Goal: Task Accomplishment & Management: Manage account settings

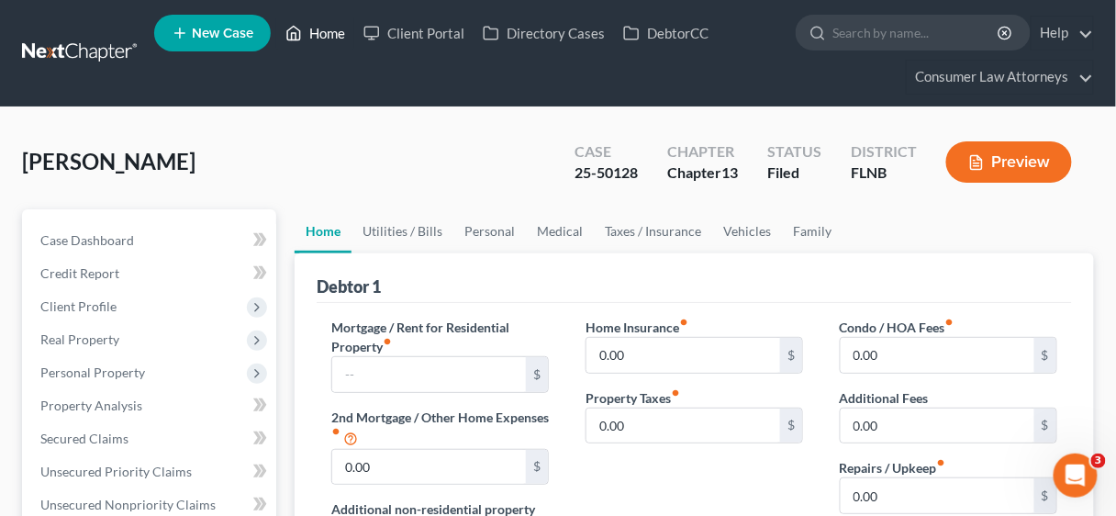
click at [322, 28] on link "Home" at bounding box center [315, 33] width 78 height 33
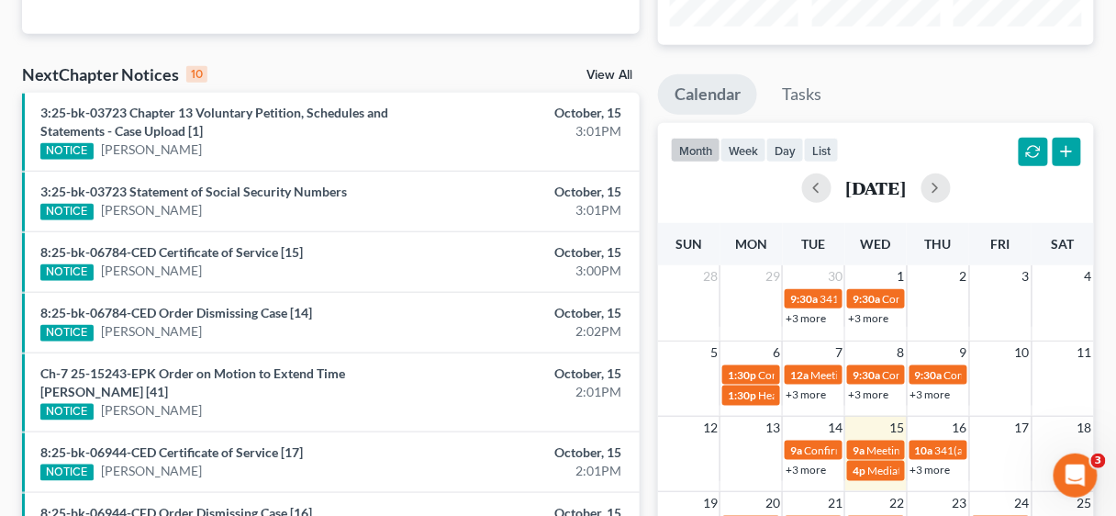
scroll to position [294, 0]
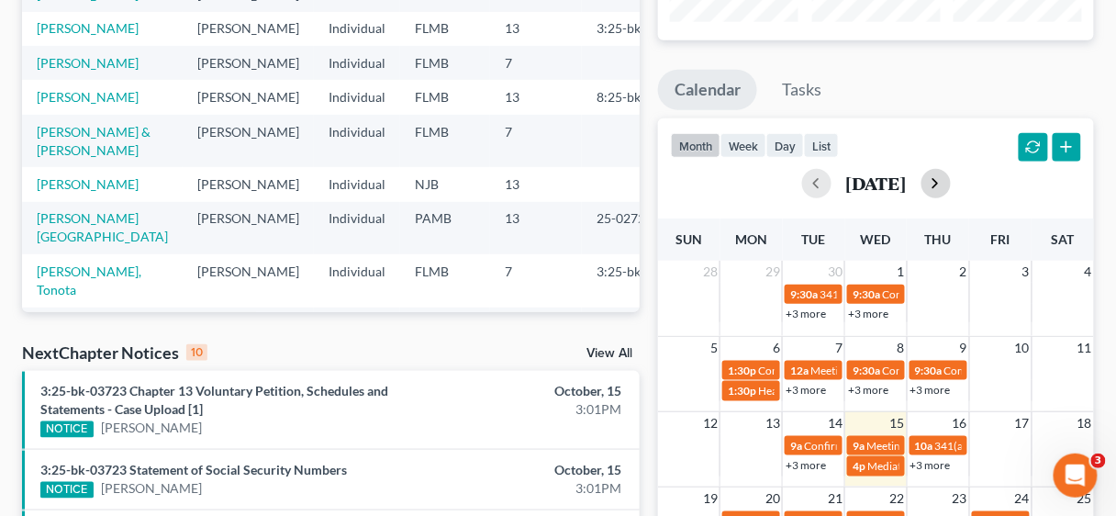
click at [951, 184] on button "button" at bounding box center [935, 183] width 29 height 29
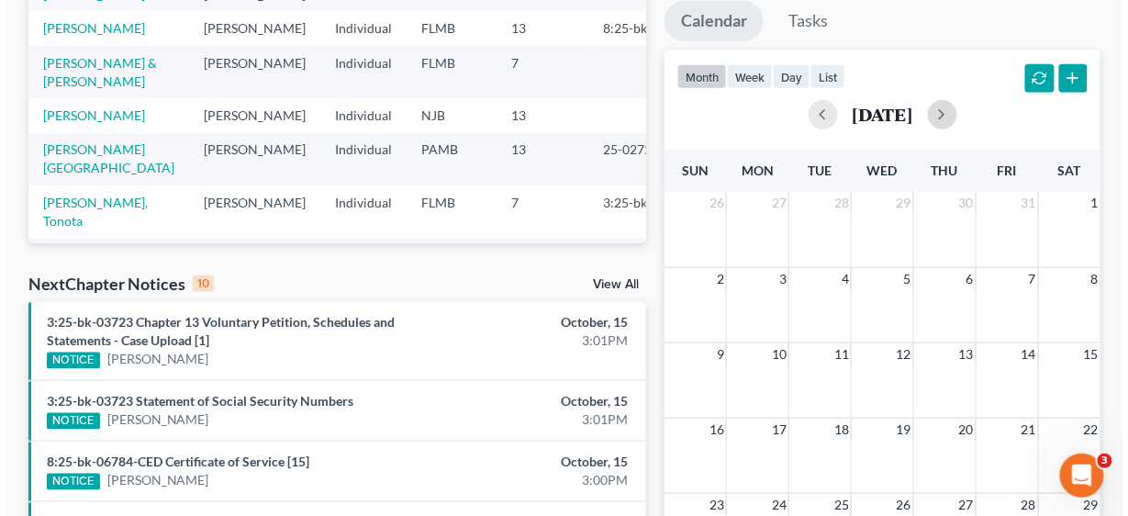
scroll to position [587, 0]
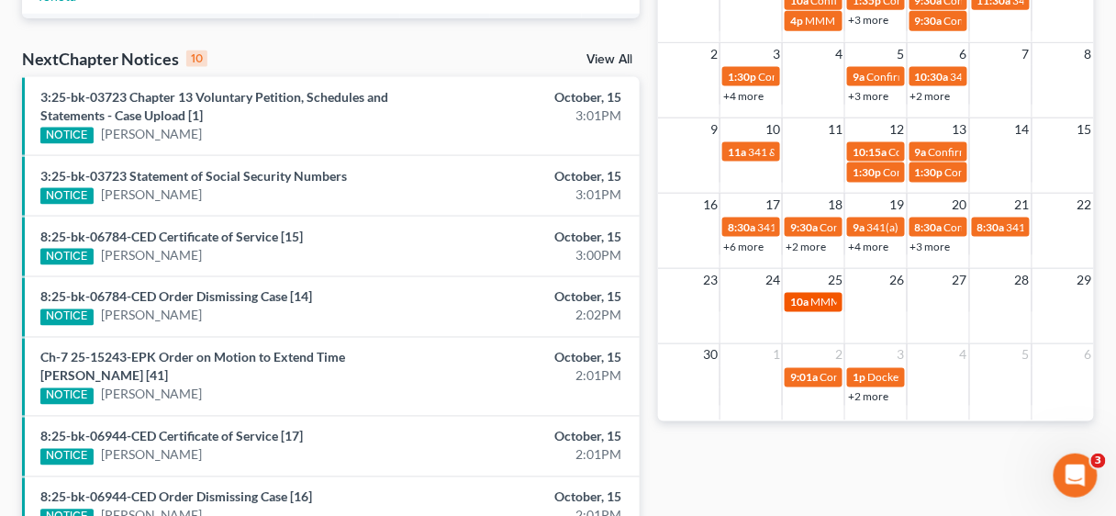
click at [818, 297] on span "MMM [PERSON_NAME]" at bounding box center [869, 302] width 118 height 14
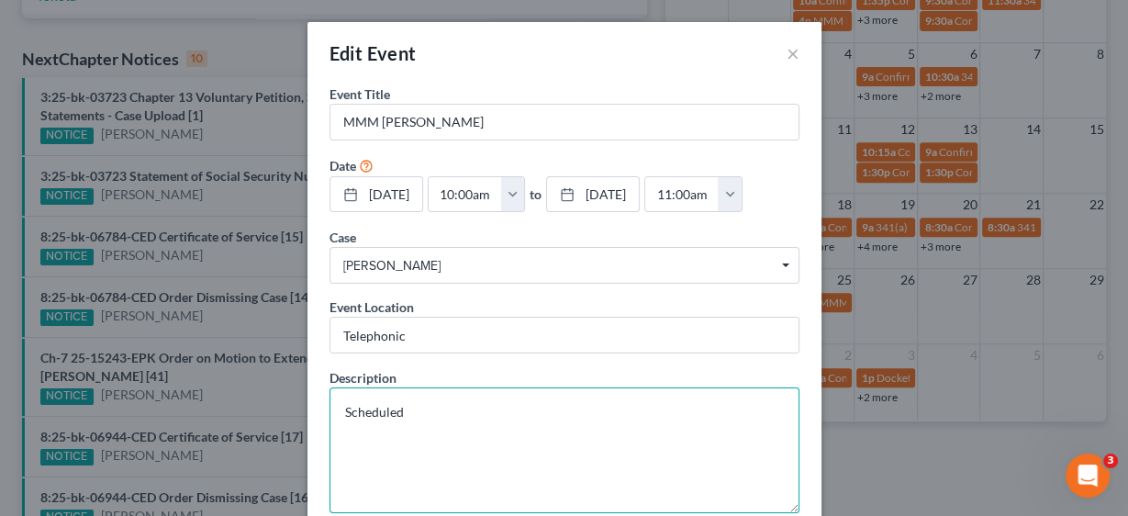
drag, startPoint x: 334, startPoint y: 406, endPoint x: 455, endPoint y: 406, distance: 121.1
click at [455, 406] on textarea "Scheduled" at bounding box center [564, 450] width 470 height 126
paste textarea "Mediation Conference Date has been scheduled for [DATE] 10:00 A.M. Eastern Time…"
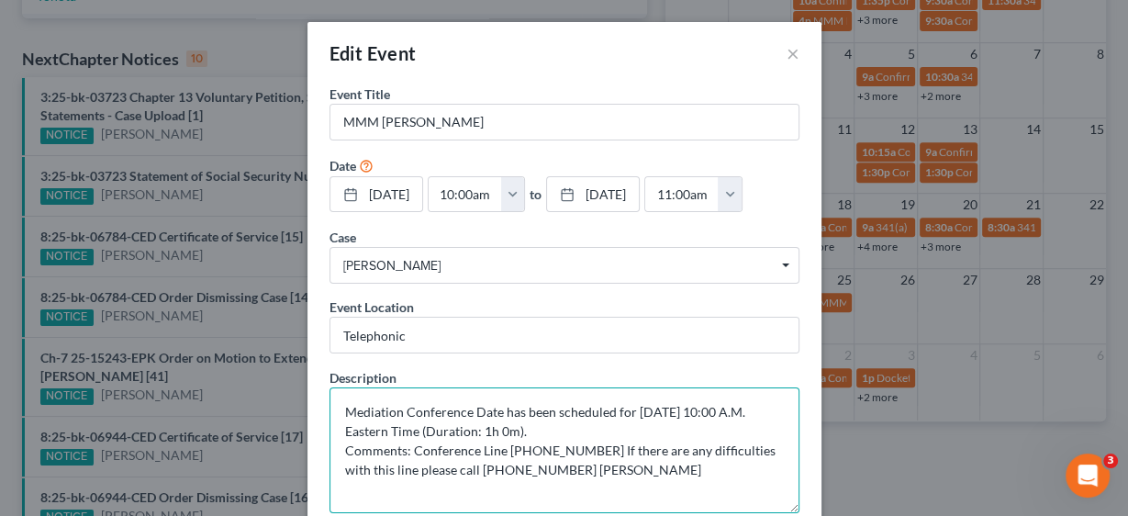
drag, startPoint x: 339, startPoint y: 406, endPoint x: 638, endPoint y: 440, distance: 301.2
click at [763, 467] on textarea "Mediation Conference Date has been scheduled for [DATE] 10:00 A.M. Eastern Time…" at bounding box center [564, 450] width 470 height 126
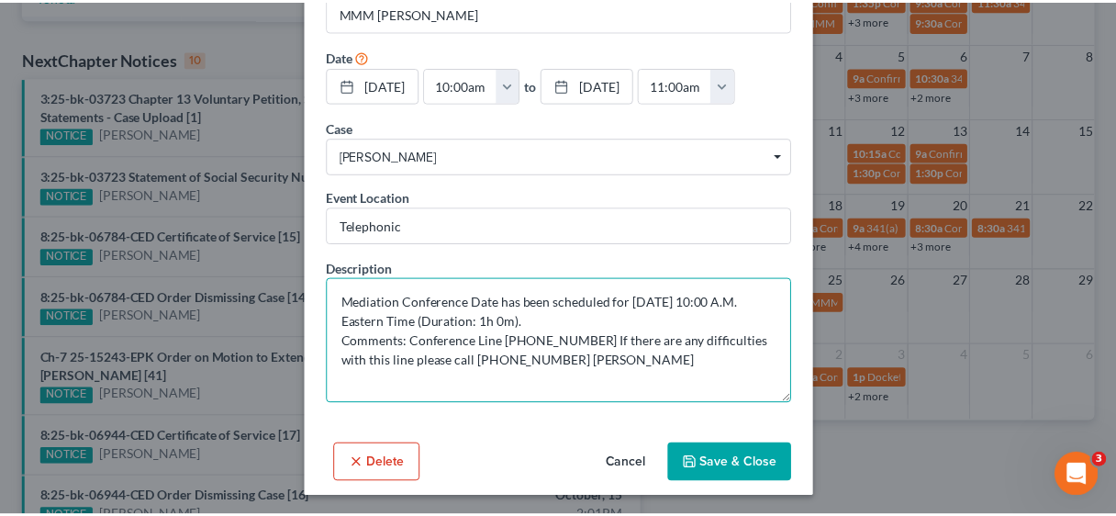
scroll to position [109, 0]
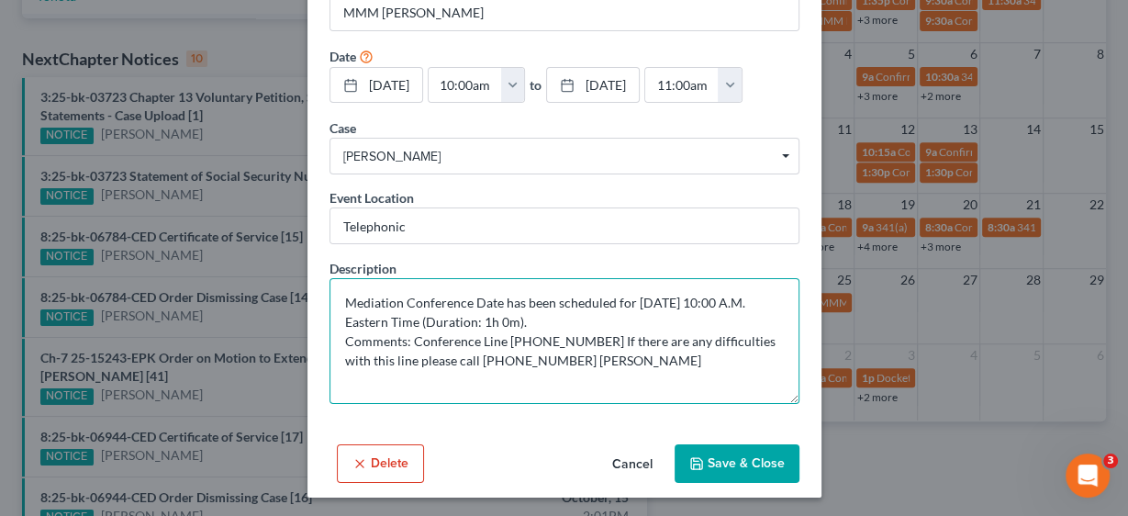
type textarea "Mediation Conference Date has been scheduled for [DATE] 10:00 A.M. Eastern Time…"
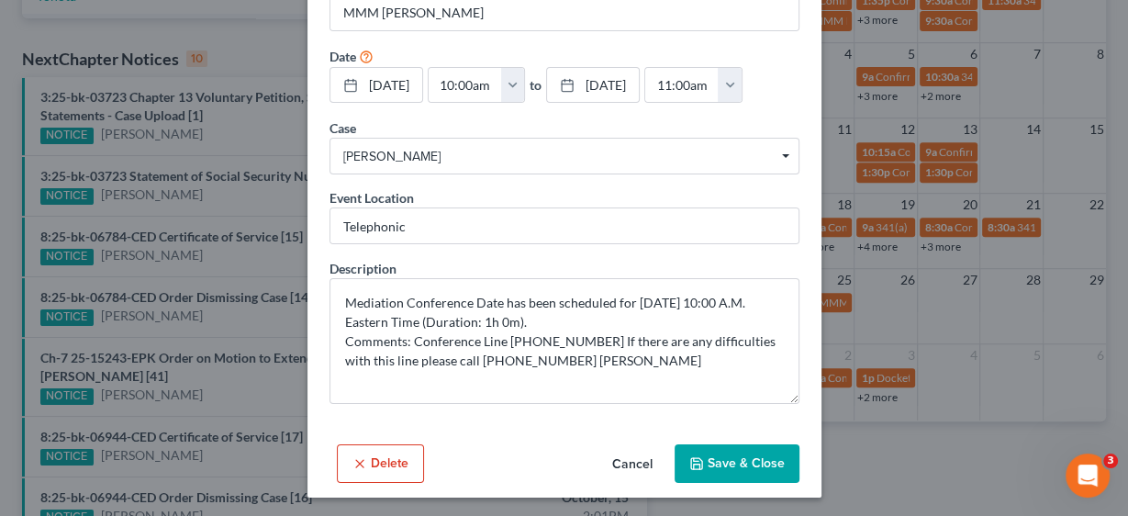
click at [709, 458] on button "Save & Close" at bounding box center [736, 463] width 125 height 39
